Goal: Transaction & Acquisition: Download file/media

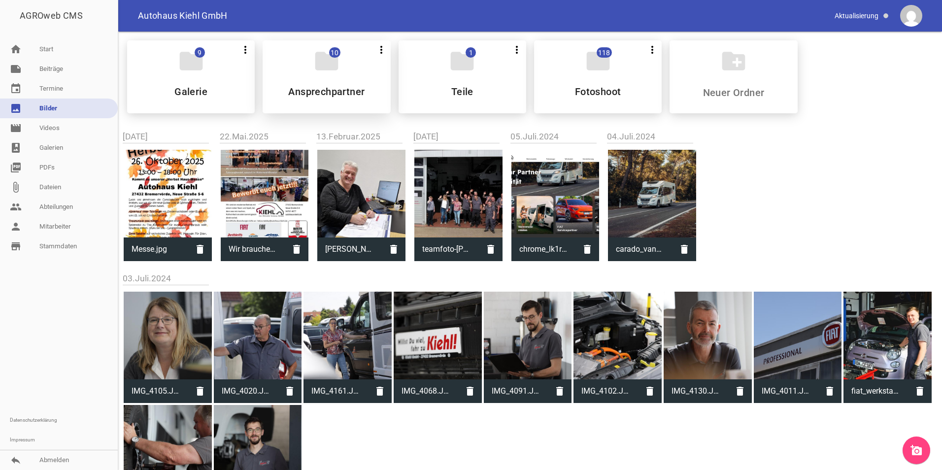
click at [328, 89] on h5 "Ansprechpartner" at bounding box center [326, 92] width 76 height 10
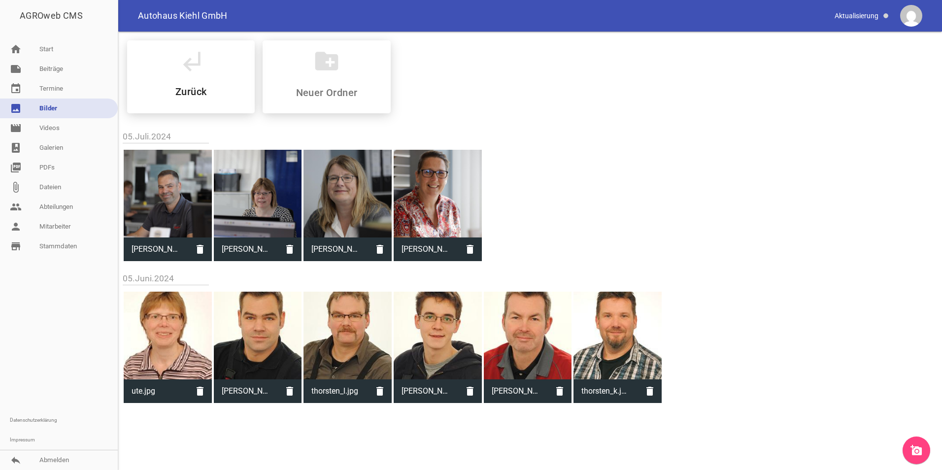
click at [173, 193] on div at bounding box center [168, 194] width 88 height 88
type input "[PERSON_NAME].jpg"
type input "2000"
type input "3000"
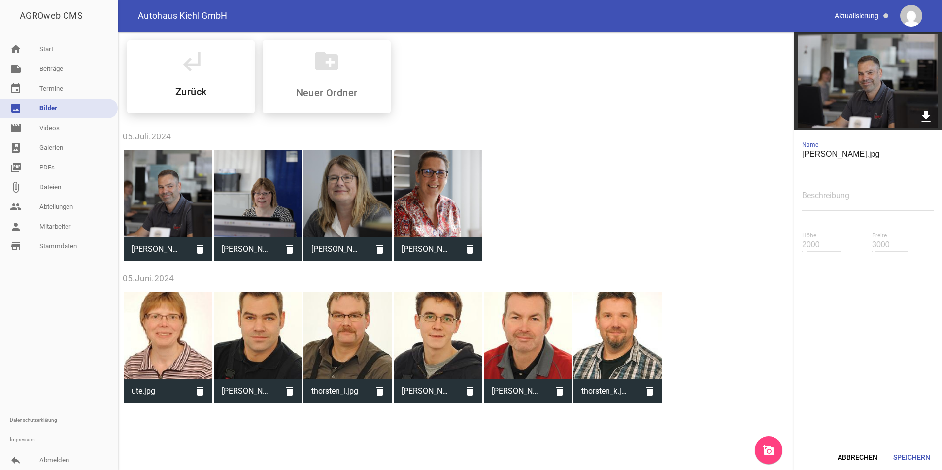
click at [925, 115] on icon "download" at bounding box center [925, 116] width 15 height 15
click at [68, 150] on link "photo_album Galerien" at bounding box center [59, 148] width 118 height 20
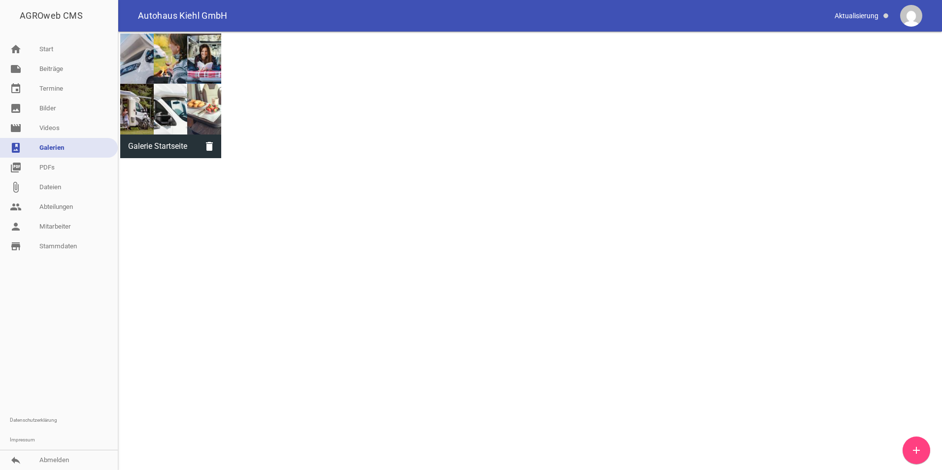
click at [157, 111] on div at bounding box center [170, 84] width 101 height 101
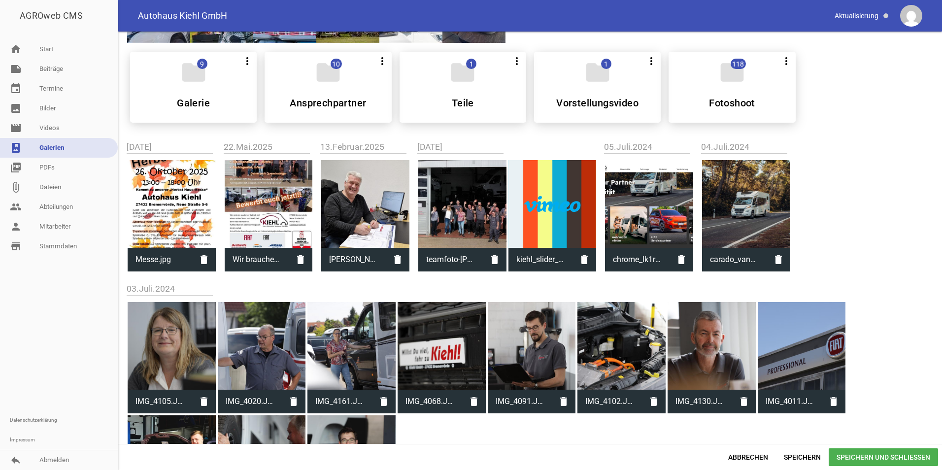
scroll to position [93, 0]
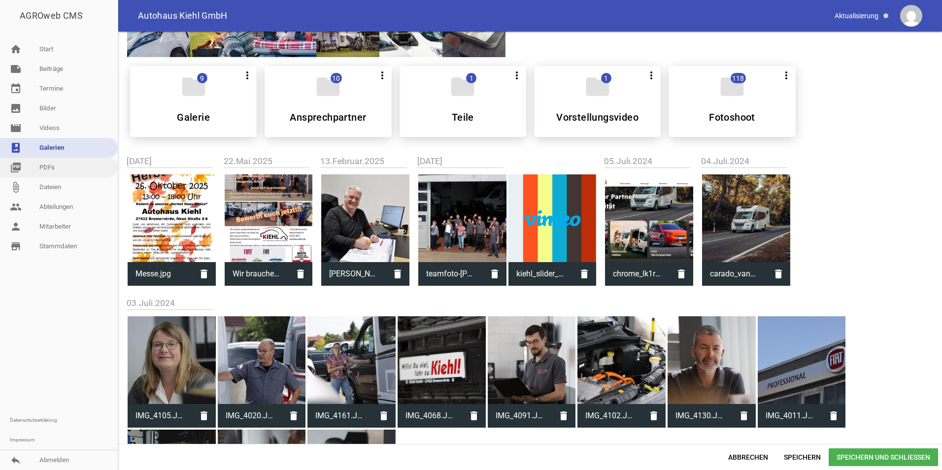
click at [50, 172] on link "picture_as_pdf PDFs" at bounding box center [59, 168] width 118 height 20
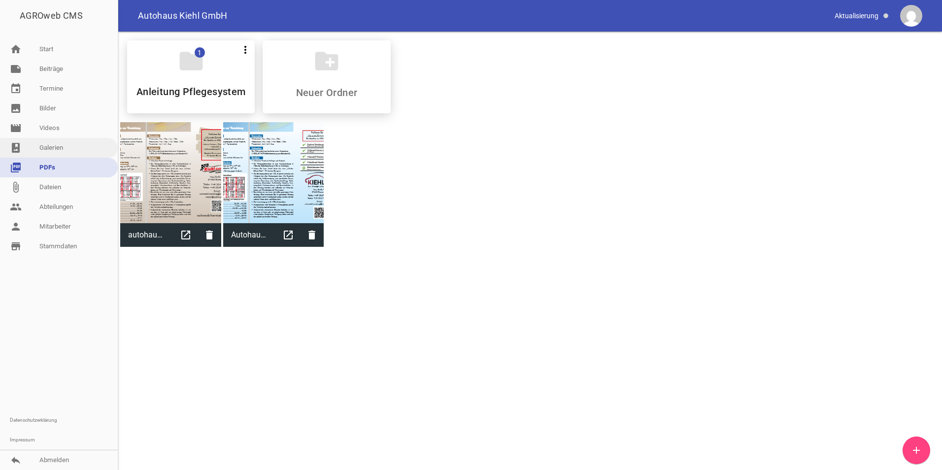
click at [42, 149] on link "photo_album Galerien" at bounding box center [59, 148] width 118 height 20
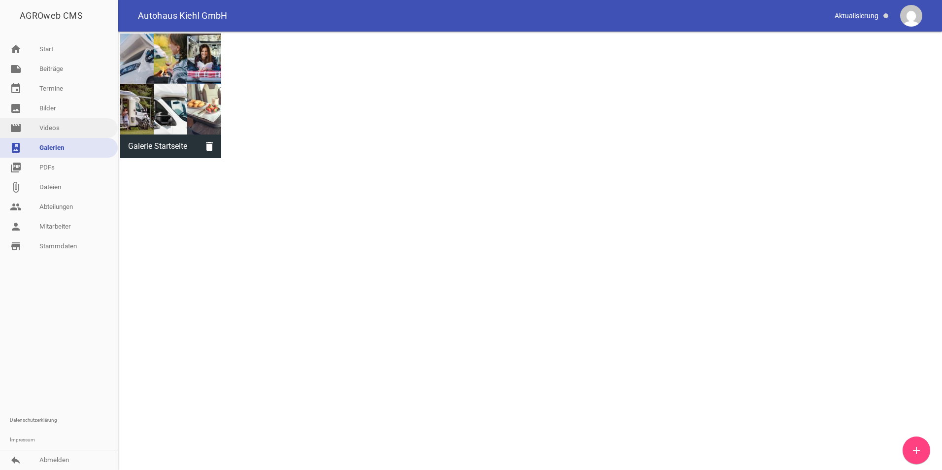
click at [38, 130] on link "movie Videos" at bounding box center [59, 128] width 118 height 20
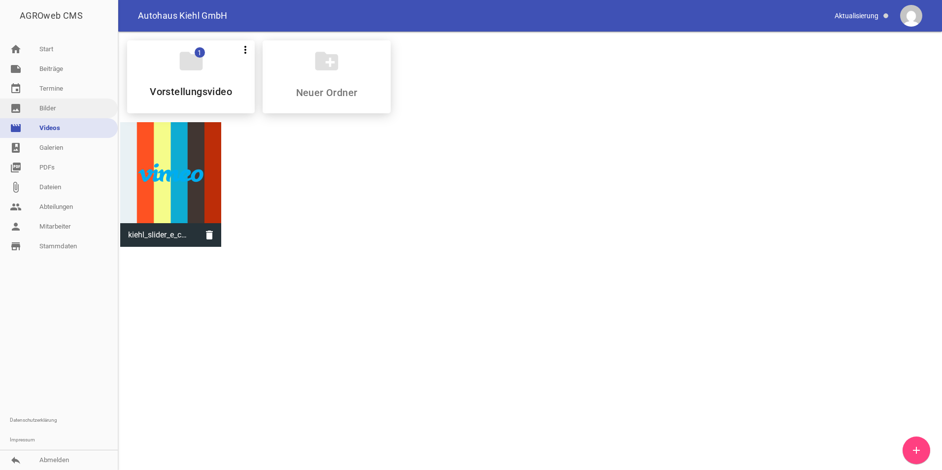
click at [42, 109] on link "image Bilder" at bounding box center [59, 109] width 118 height 20
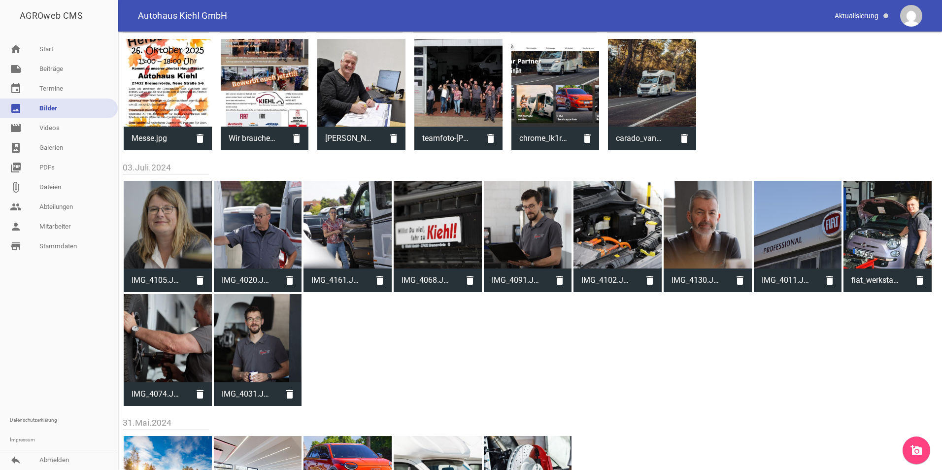
scroll to position [192, 0]
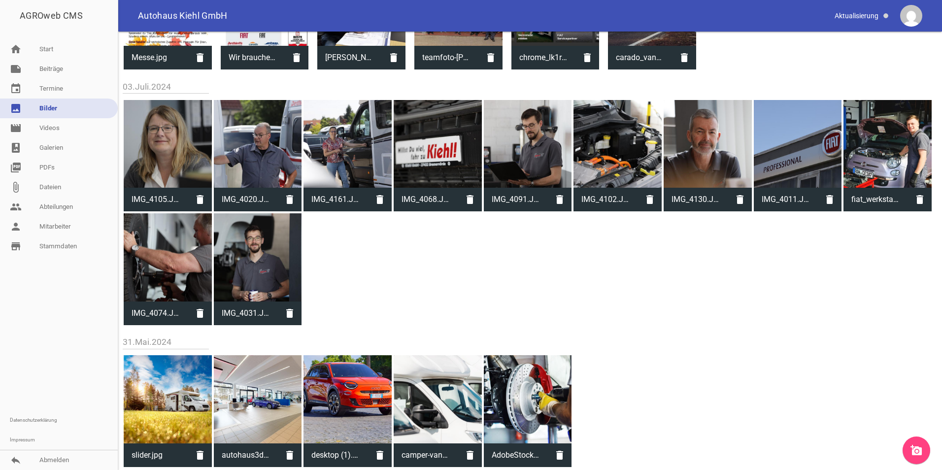
click at [801, 147] on div at bounding box center [798, 144] width 88 height 88
type input "IMG_4011.JPG"
type input "2000"
type input "3000"
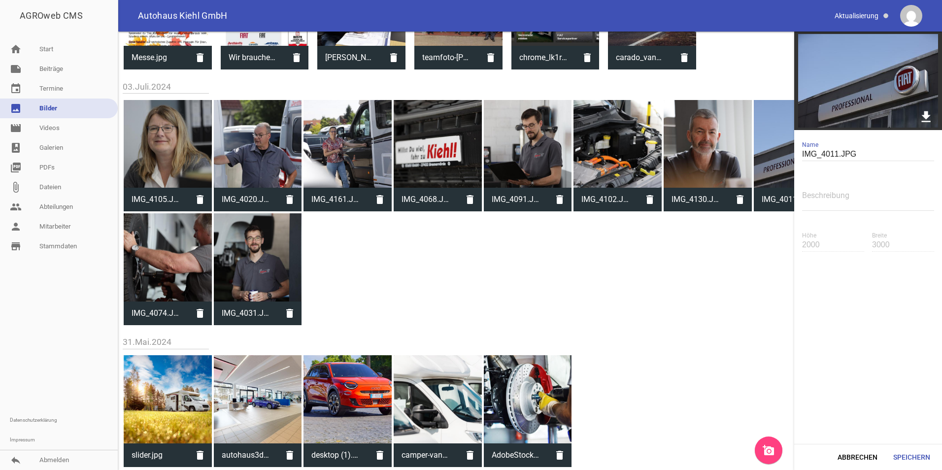
click at [924, 113] on icon "download" at bounding box center [925, 116] width 15 height 15
click at [490, 318] on div "IMG_4105.JPG delete IMG_4020.JPG delete IMG_4161.JPG delete IMG_4068.JPG delete…" at bounding box center [530, 212] width 815 height 229
click at [433, 163] on div at bounding box center [438, 144] width 88 height 88
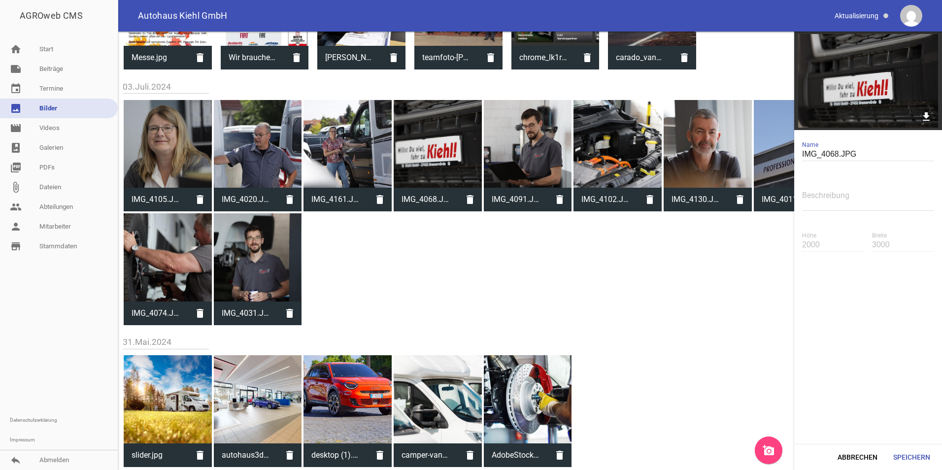
drag, startPoint x: 433, startPoint y: 162, endPoint x: 430, endPoint y: 145, distance: 17.0
drag, startPoint x: 430, startPoint y: 145, endPoint x: 416, endPoint y: 183, distance: 40.4
click at [416, 183] on div at bounding box center [438, 144] width 88 height 88
click at [432, 163] on div at bounding box center [438, 144] width 88 height 88
click at [883, 92] on img at bounding box center [868, 81] width 148 height 99
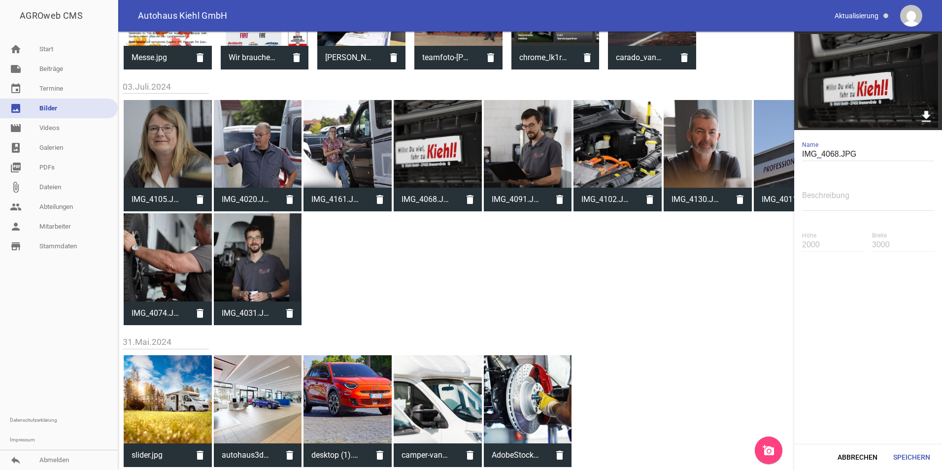
click at [926, 115] on icon "download" at bounding box center [925, 116] width 15 height 15
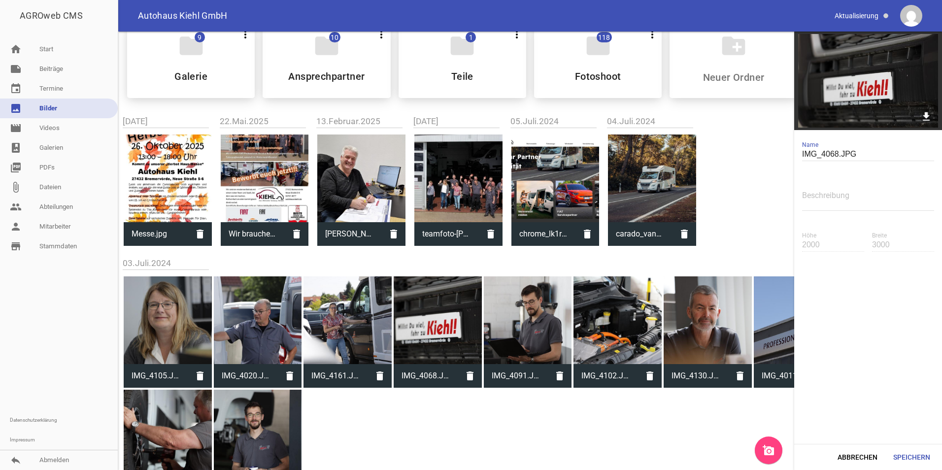
scroll to position [0, 0]
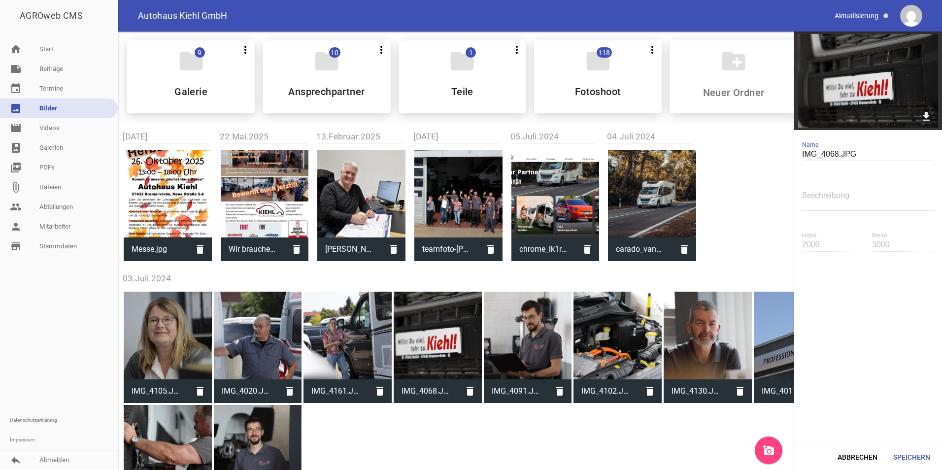
click at [347, 184] on div at bounding box center [361, 194] width 88 height 88
type input "[PERSON_NAME].jpg"
type input "2281"
type input "3041"
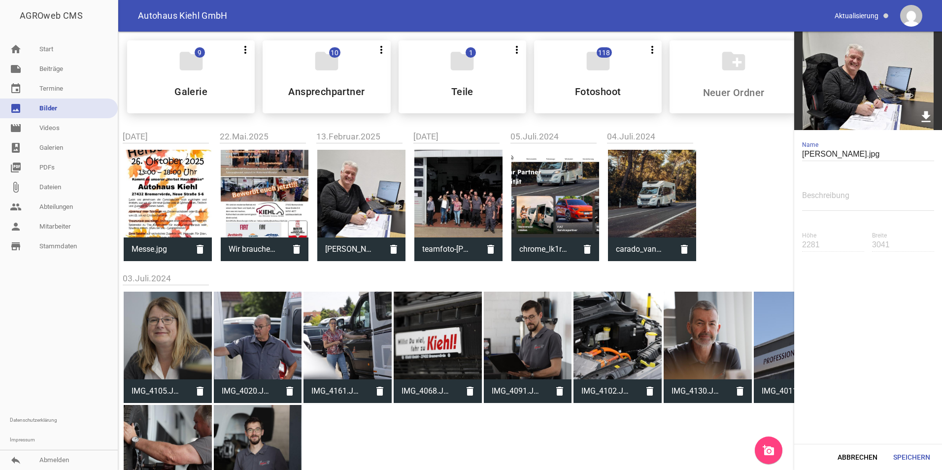
click at [928, 114] on icon "download" at bounding box center [925, 116] width 15 height 15
click at [349, 73] on div "folder 10 more_vert Teilen Bearbeiten Löschen Ansprechpartner" at bounding box center [327, 76] width 128 height 73
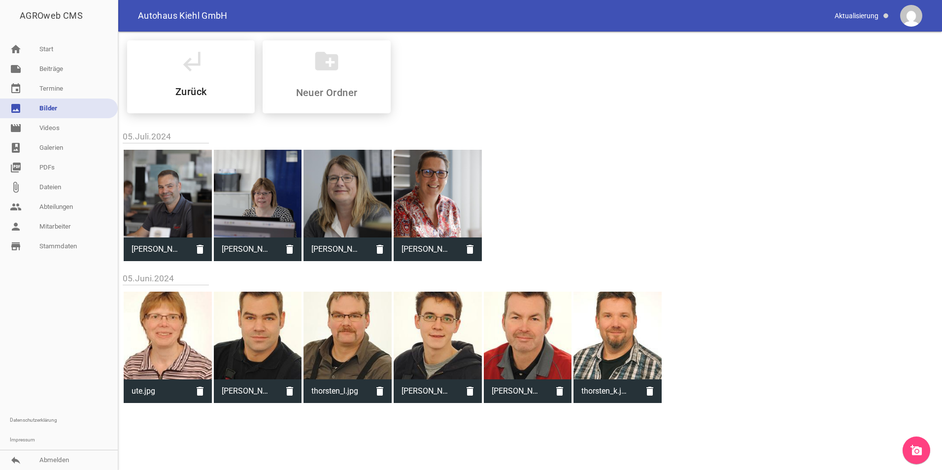
click at [623, 333] on div at bounding box center [618, 336] width 88 height 88
type input "thorsten_k.jpg"
type input "298"
type input "200"
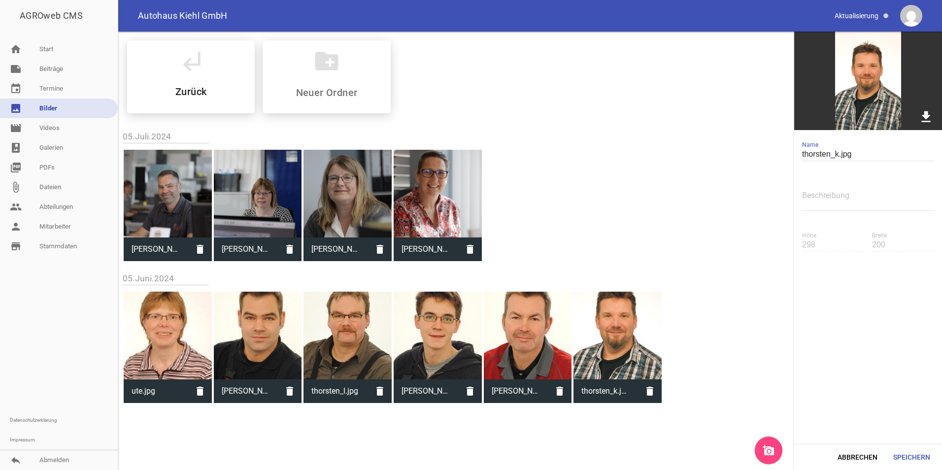
click at [926, 114] on icon "download" at bounding box center [925, 116] width 15 height 15
click at [178, 67] on icon "subdirectory_arrow_left" at bounding box center [191, 61] width 28 height 28
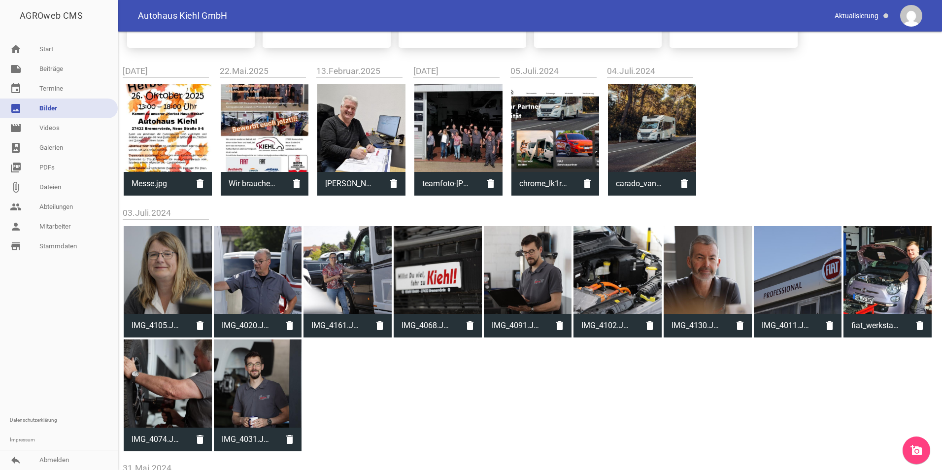
scroll to position [44, 0]
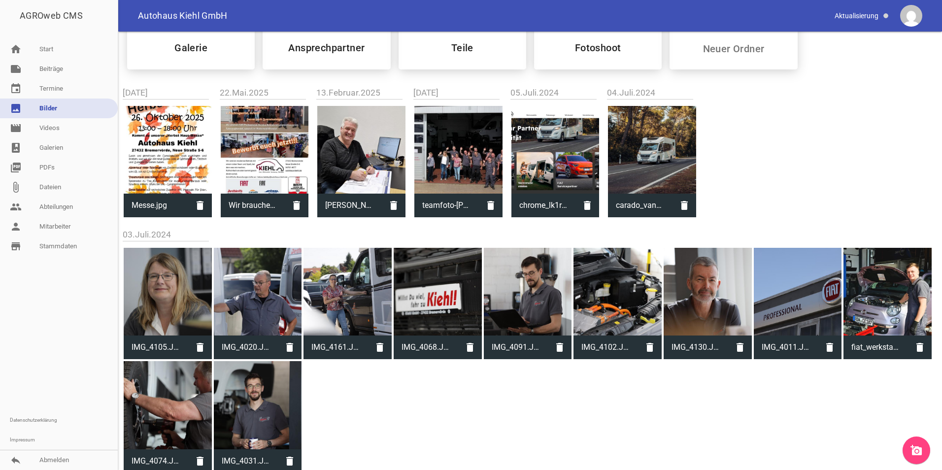
click at [617, 47] on h5 "Fotoshoot" at bounding box center [598, 48] width 46 height 10
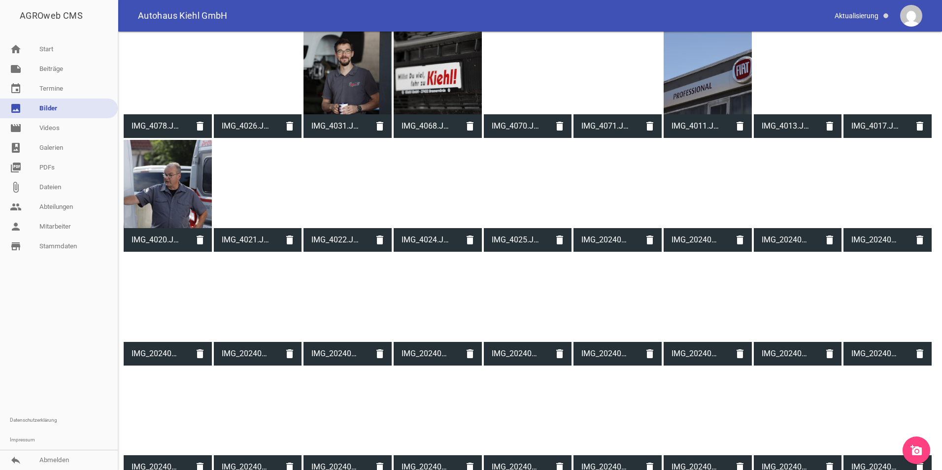
scroll to position [684, 0]
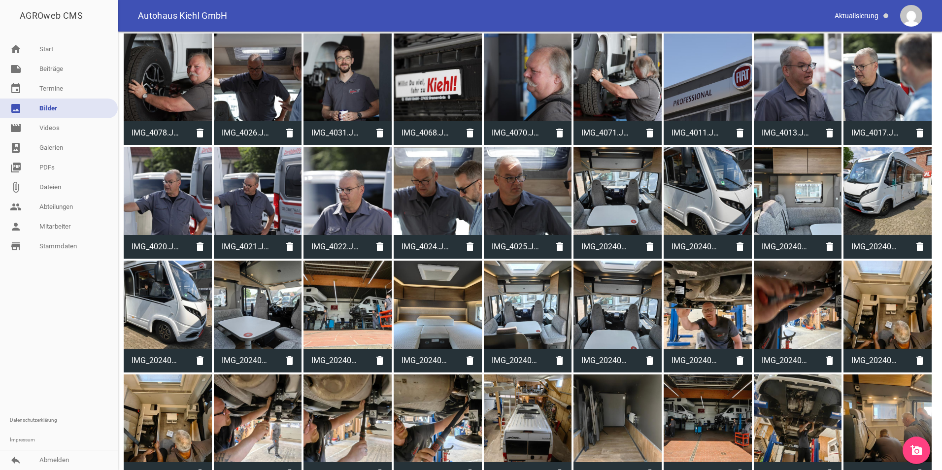
click at [523, 196] on div at bounding box center [528, 191] width 88 height 88
type input "IMG_4025.JPG"
type input "2000"
type input "3000"
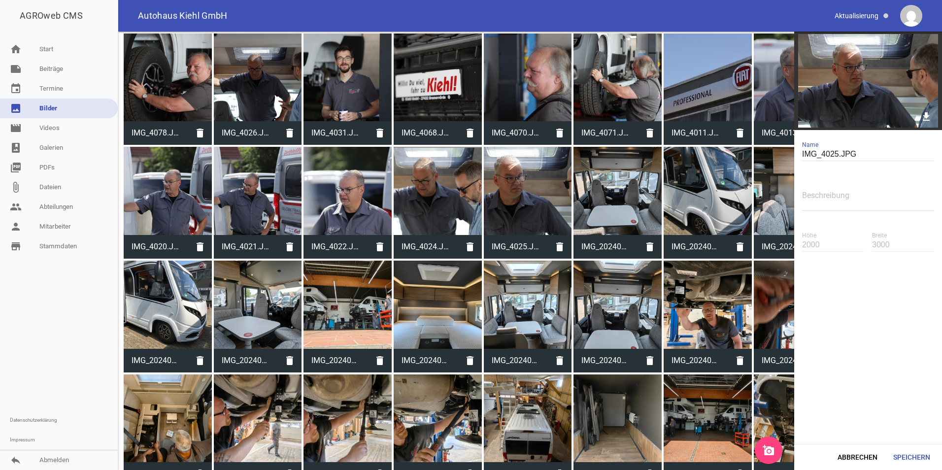
click at [892, 93] on img at bounding box center [868, 81] width 148 height 99
click at [926, 116] on icon "download" at bounding box center [925, 116] width 15 height 15
click at [47, 108] on link "image Bilder" at bounding box center [59, 109] width 118 height 20
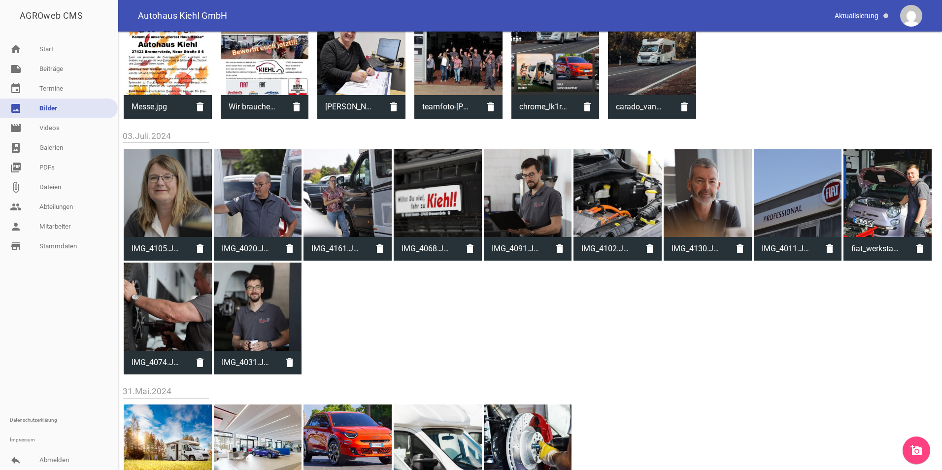
scroll to position [93, 0]
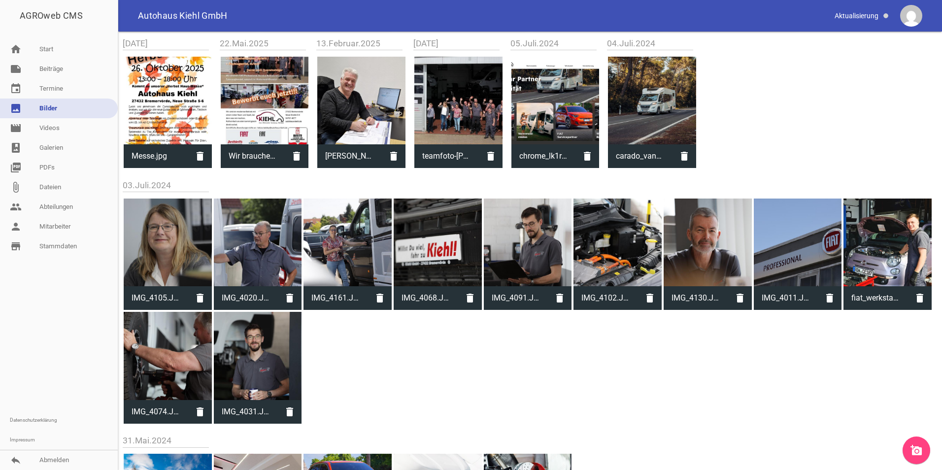
click at [712, 234] on div at bounding box center [708, 243] width 88 height 88
type input "IMG_4130.JPG"
type input "2000"
type input "3000"
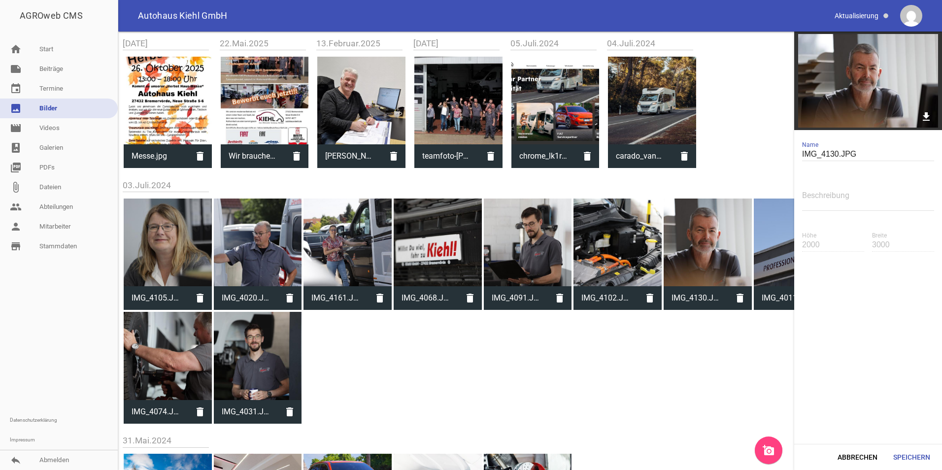
click at [864, 66] on img at bounding box center [868, 81] width 148 height 99
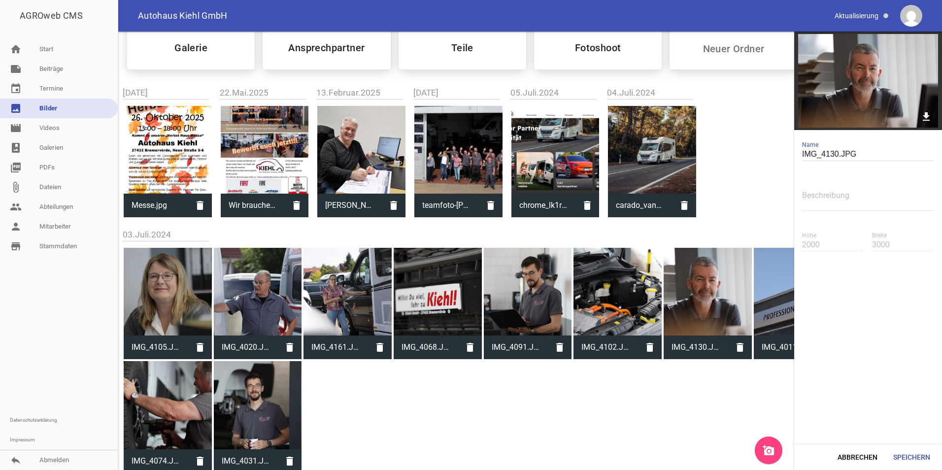
scroll to position [0, 0]
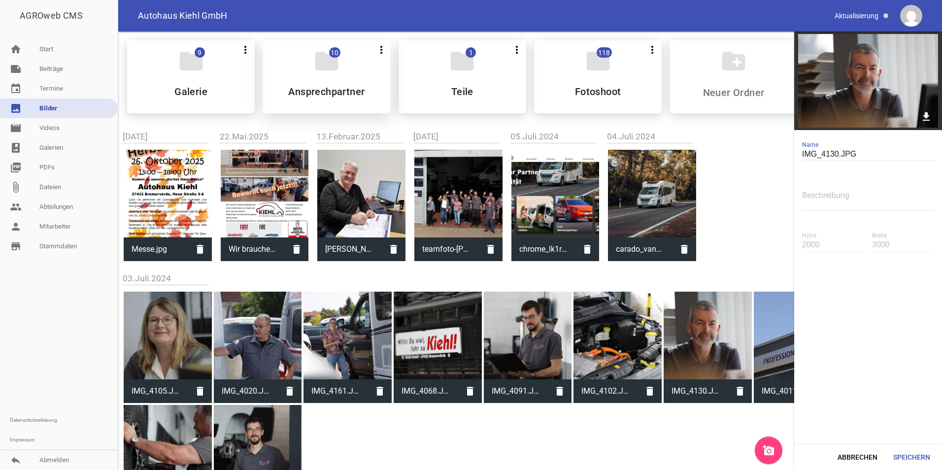
click at [331, 82] on div "folder 10 more_vert Teilen Bearbeiten Löschen Ansprechpartner" at bounding box center [327, 76] width 128 height 73
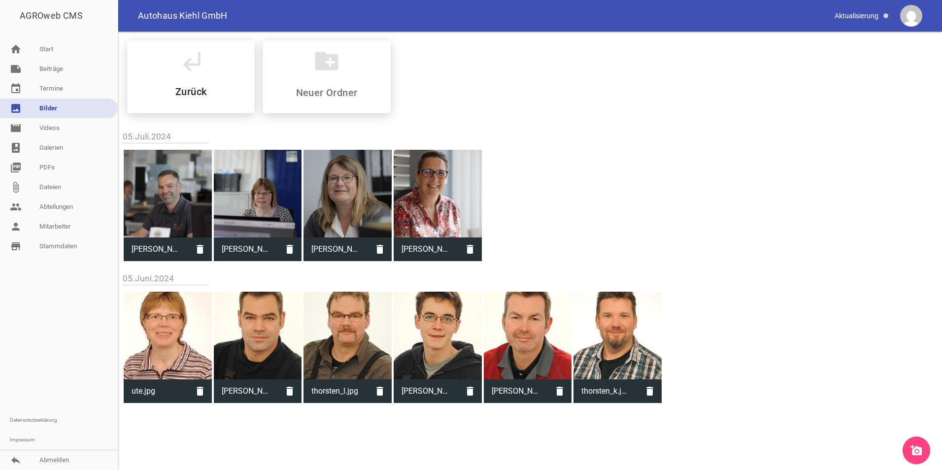
drag, startPoint x: 446, startPoint y: 191, endPoint x: 429, endPoint y: 191, distance: 17.7
click at [429, 191] on div at bounding box center [438, 194] width 88 height 88
type input "[PERSON_NAME].jpg"
type input "2000"
type input "3000"
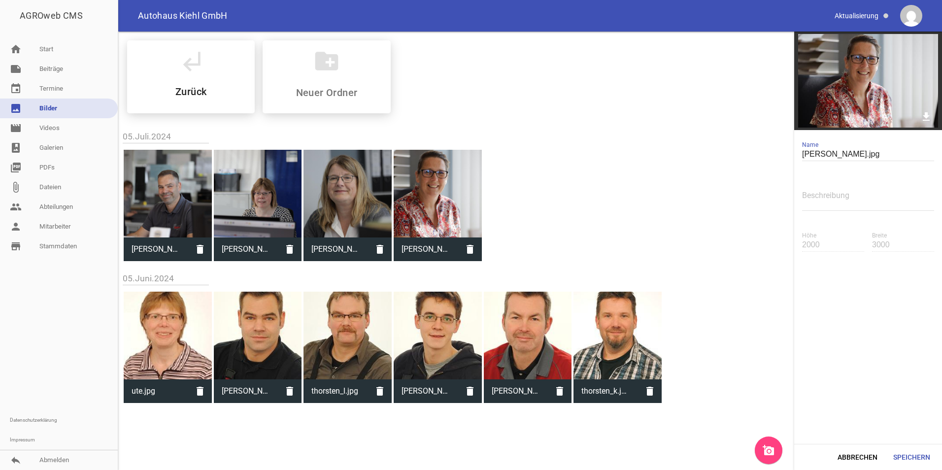
click at [340, 179] on div at bounding box center [348, 194] width 88 height 88
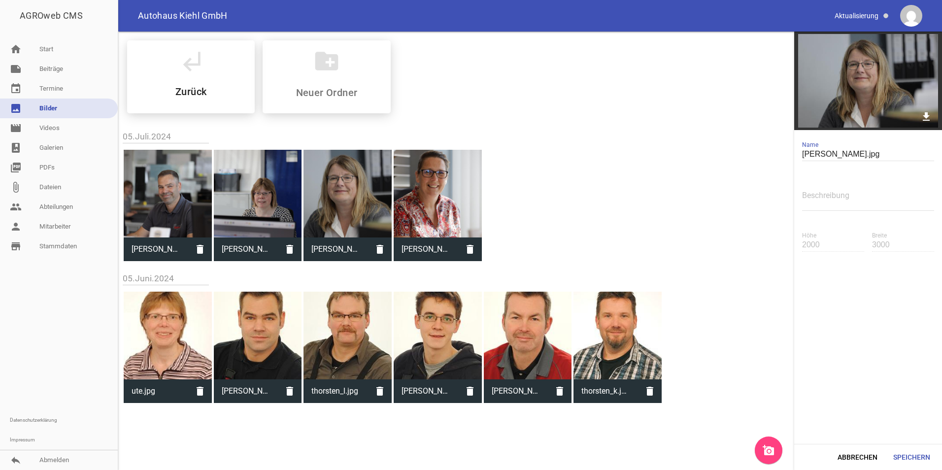
click at [262, 193] on div at bounding box center [258, 194] width 88 height 88
type input "[PERSON_NAME].jpg"
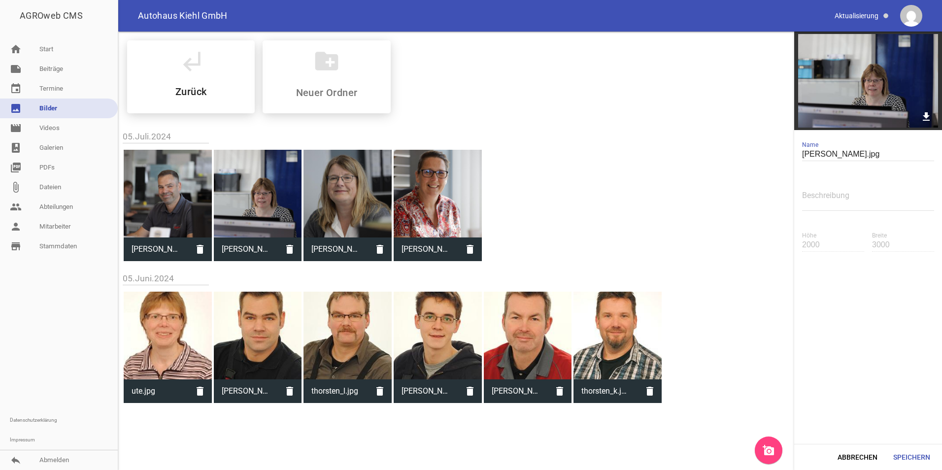
drag, startPoint x: 259, startPoint y: 201, endPoint x: 242, endPoint y: 251, distance: 53.6
click at [242, 251] on span "[PERSON_NAME].jpg" at bounding box center [246, 249] width 65 height 26
click at [260, 249] on span "[PERSON_NAME].jpg" at bounding box center [246, 249] width 65 height 26
